Goal: Information Seeking & Learning: Learn about a topic

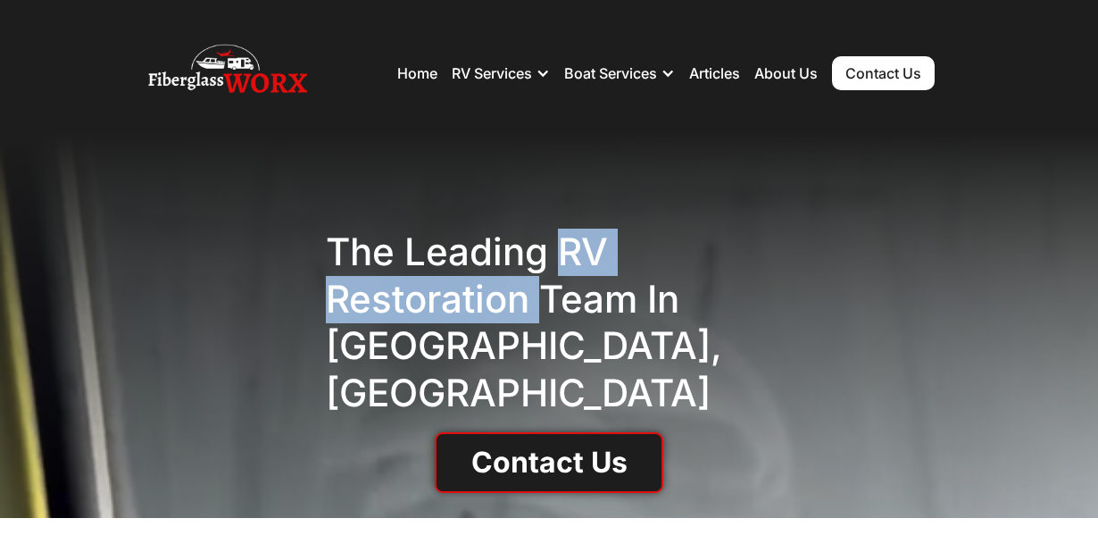
drag, startPoint x: 556, startPoint y: 269, endPoint x: 541, endPoint y: 308, distance: 42.1
click at [541, 308] on h1 "The Leading RV Restoration Team in Denver, CO" at bounding box center [549, 322] width 446 height 187
copy h1 "RV Restoration"
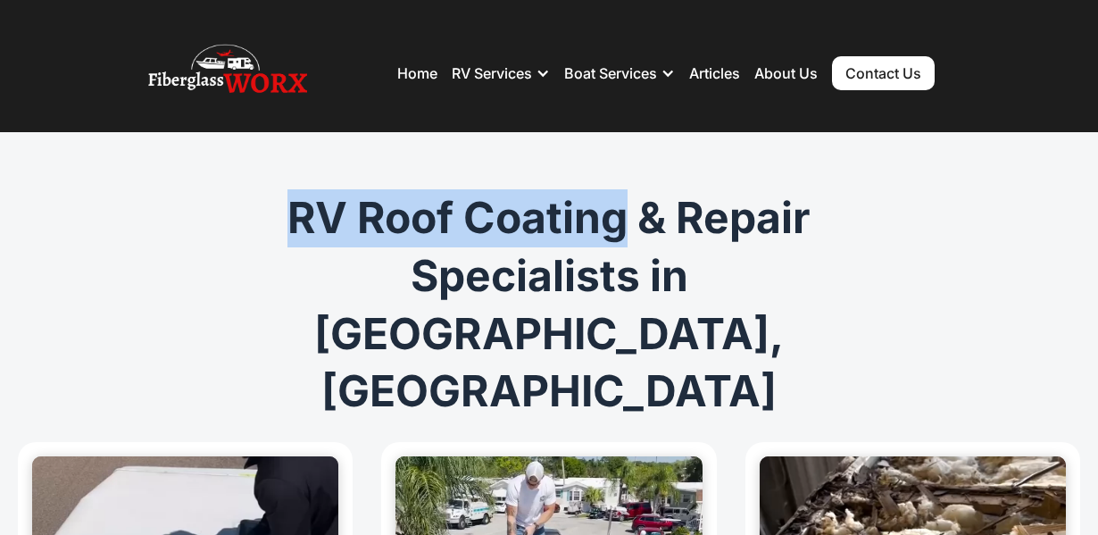
drag, startPoint x: 292, startPoint y: 216, endPoint x: 619, endPoint y: 193, distance: 328.4
click at [619, 193] on h1 "RV Roof Coating & Repair Specialists in Denver, CO" at bounding box center [549, 304] width 686 height 231
copy h1 "RV Roof Coating"
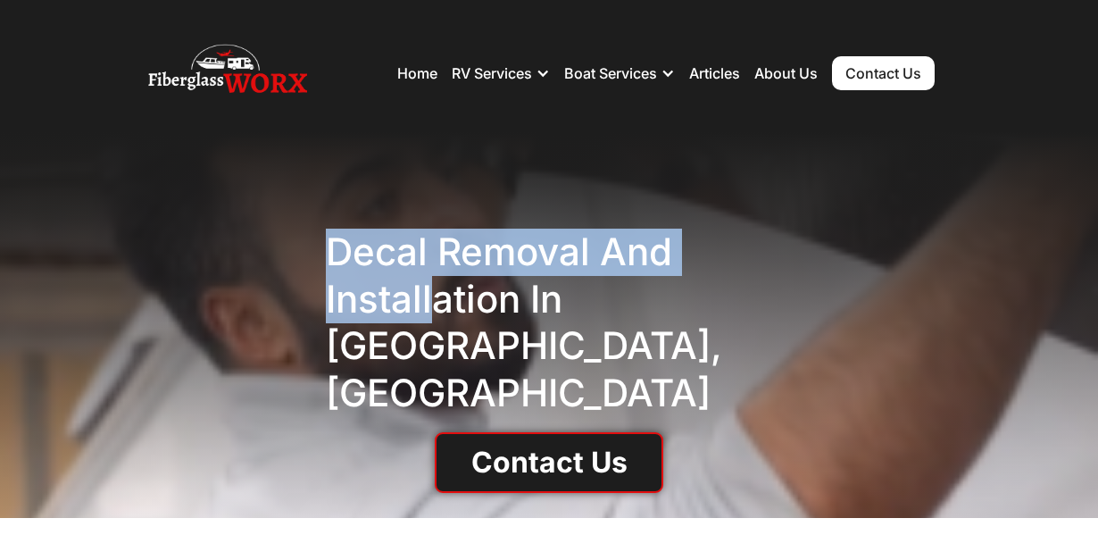
drag, startPoint x: 326, startPoint y: 262, endPoint x: 428, endPoint y: 311, distance: 112.6
click at [428, 311] on h1 "Decal Removal and installation in Denver, CO" at bounding box center [549, 322] width 446 height 187
copy h1 "Decal Removal and install"
